Goal: Transaction & Acquisition: Purchase product/service

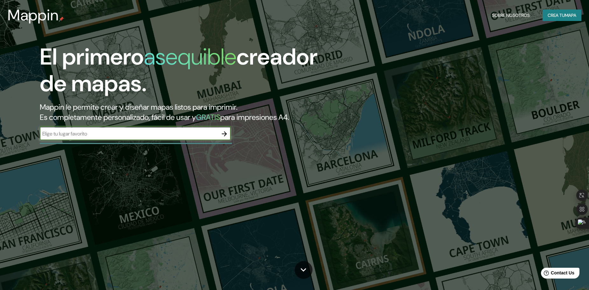
click at [146, 133] on input "text" at bounding box center [129, 133] width 178 height 7
paste input "Anastacio [STREET_ADDRESS][PERSON_NAME][PERSON_NAME], S.L.P."
type input "Anastacio [STREET_ADDRESS][PERSON_NAME][PERSON_NAME], S.L.P."
click at [221, 134] on icon "button" at bounding box center [225, 134] width 8 height 8
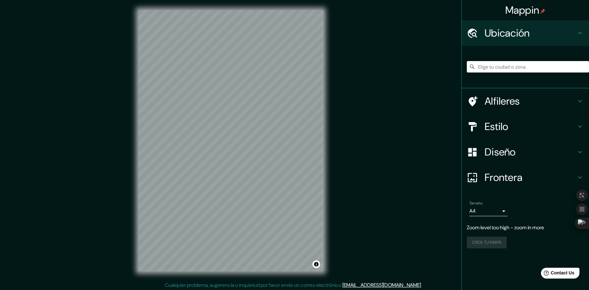
click at [575, 39] on h4 "Ubicación" at bounding box center [531, 33] width 92 height 13
click at [554, 62] on input "Pick your city or area" at bounding box center [528, 66] width 122 height 11
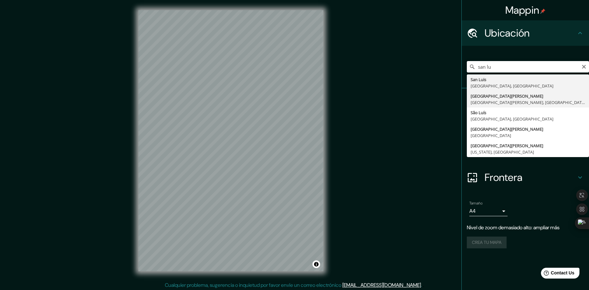
type input "[GEOGRAPHIC_DATA][PERSON_NAME], [GEOGRAPHIC_DATA][PERSON_NAME], [GEOGRAPHIC_DAT…"
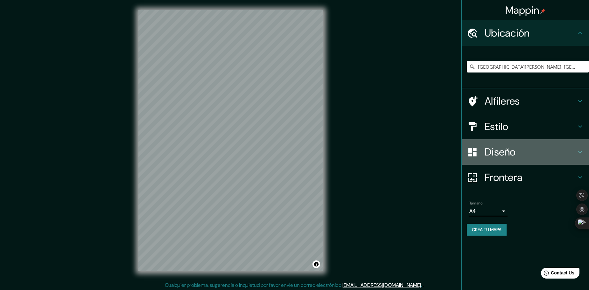
click at [581, 150] on icon at bounding box center [580, 152] width 8 height 8
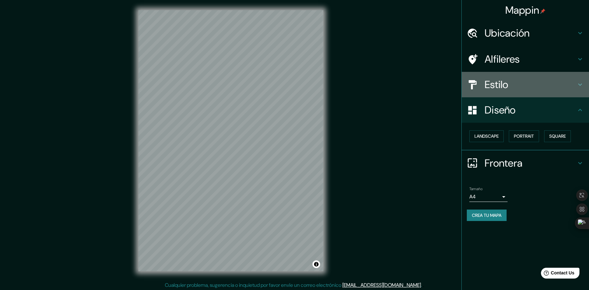
click at [575, 84] on h4 "Estilo" at bounding box center [531, 84] width 92 height 13
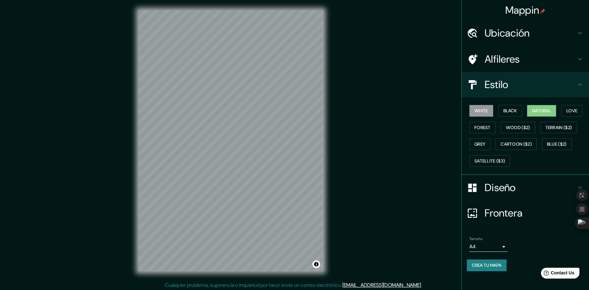
click at [543, 111] on button "Natural" at bounding box center [541, 111] width 29 height 12
click at [480, 114] on button "White" at bounding box center [481, 111] width 24 height 12
click at [516, 113] on button "Black" at bounding box center [510, 111] width 24 height 12
click at [482, 142] on button "Grey" at bounding box center [479, 144] width 21 height 12
click at [479, 124] on button "Forest" at bounding box center [482, 128] width 26 height 12
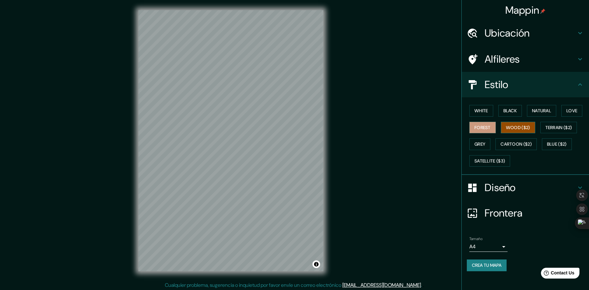
click at [515, 125] on button "Wood ($2)" at bounding box center [518, 128] width 34 height 12
click at [519, 143] on button "Cartoon ($2)" at bounding box center [515, 144] width 41 height 12
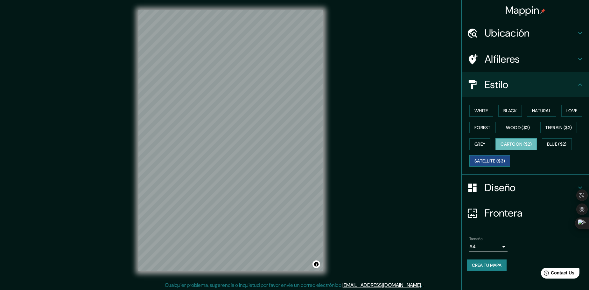
click at [501, 164] on button "Satellite ($3)" at bounding box center [489, 161] width 41 height 12
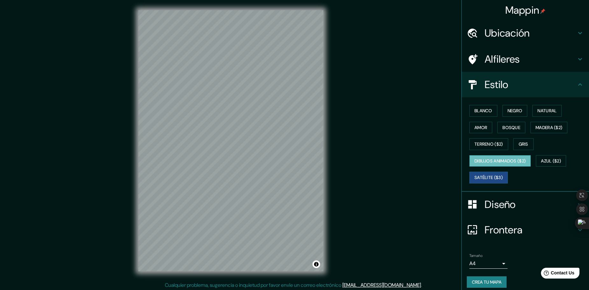
click at [518, 160] on button "Dibujos animados ($2)" at bounding box center [499, 161] width 61 height 12
click at [517, 140] on button "Gris" at bounding box center [523, 144] width 20 height 12
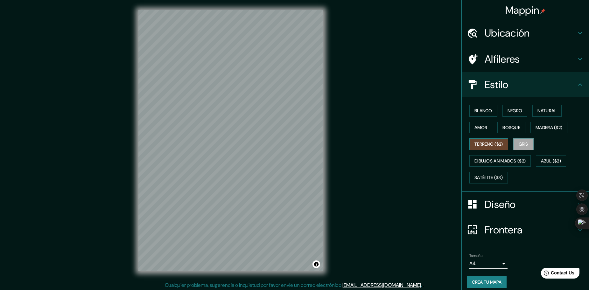
click at [492, 143] on button "Terreno ($2)" at bounding box center [488, 144] width 39 height 12
click at [545, 130] on button "Madera ($2)" at bounding box center [548, 128] width 37 height 12
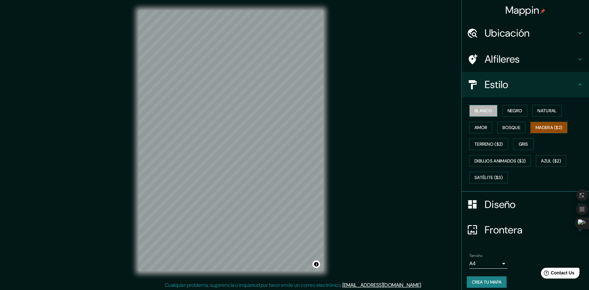
click at [488, 108] on button "Blanco" at bounding box center [483, 111] width 28 height 12
click at [509, 111] on button "Negro" at bounding box center [514, 111] width 25 height 12
click at [535, 115] on button "Natural" at bounding box center [546, 111] width 29 height 12
click at [513, 114] on button "Negro" at bounding box center [514, 111] width 25 height 12
click at [539, 130] on button "Madera ($2)" at bounding box center [548, 128] width 37 height 12
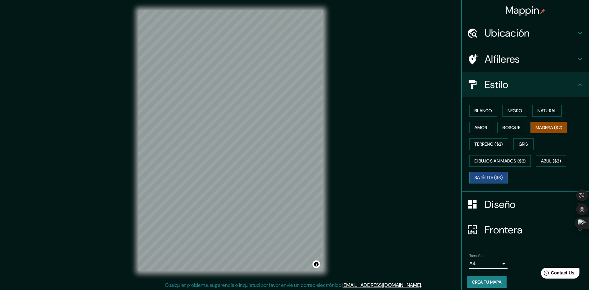
click at [490, 178] on button "Satélite ($3)" at bounding box center [488, 178] width 39 height 12
click at [544, 126] on button "Madera ($2)" at bounding box center [548, 128] width 37 height 12
